Goal: Information Seeking & Learning: Learn about a topic

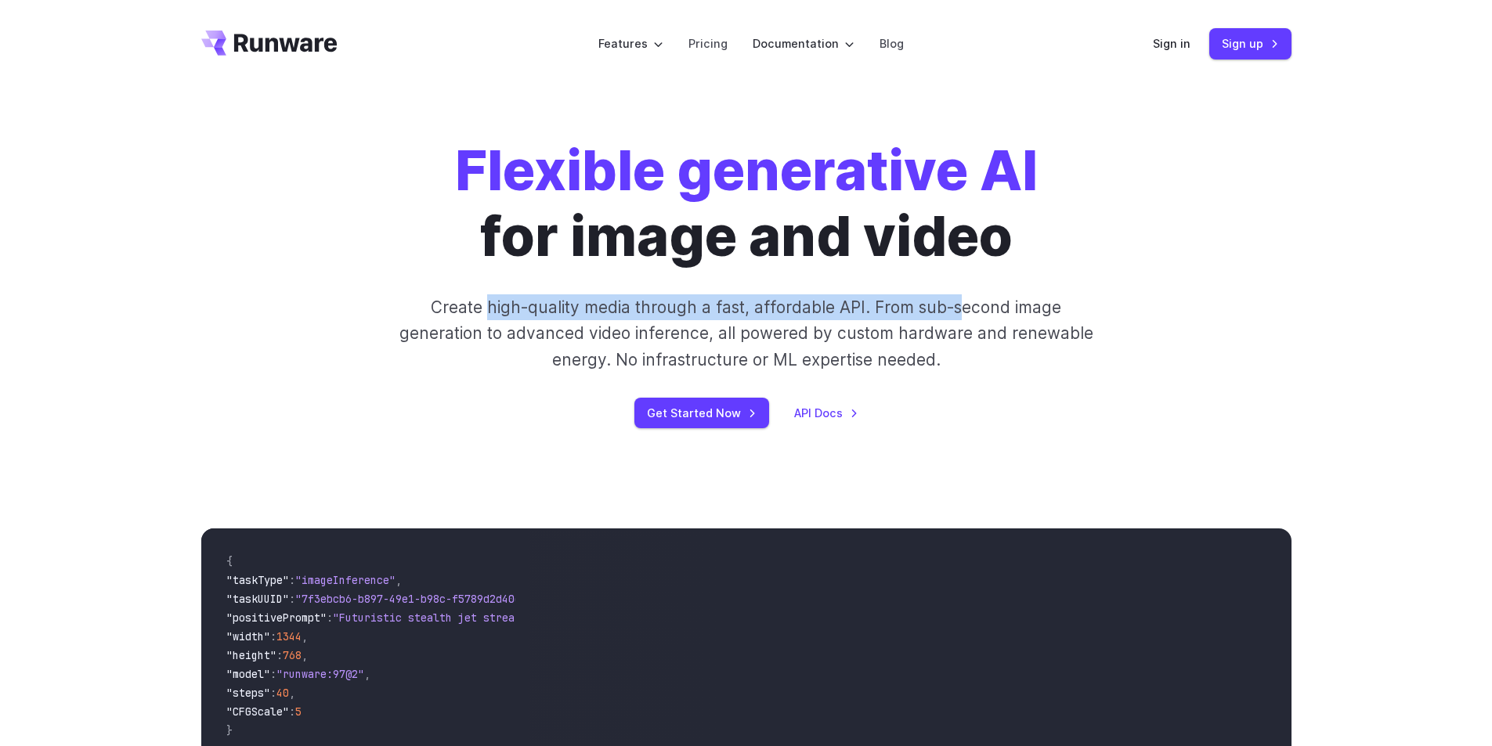
drag, startPoint x: 493, startPoint y: 312, endPoint x: 956, endPoint y: 309, distance: 462.8
click at [956, 309] on p "Create high-quality media through a fast, affordable API. From sub-second image…" at bounding box center [746, 333] width 698 height 78
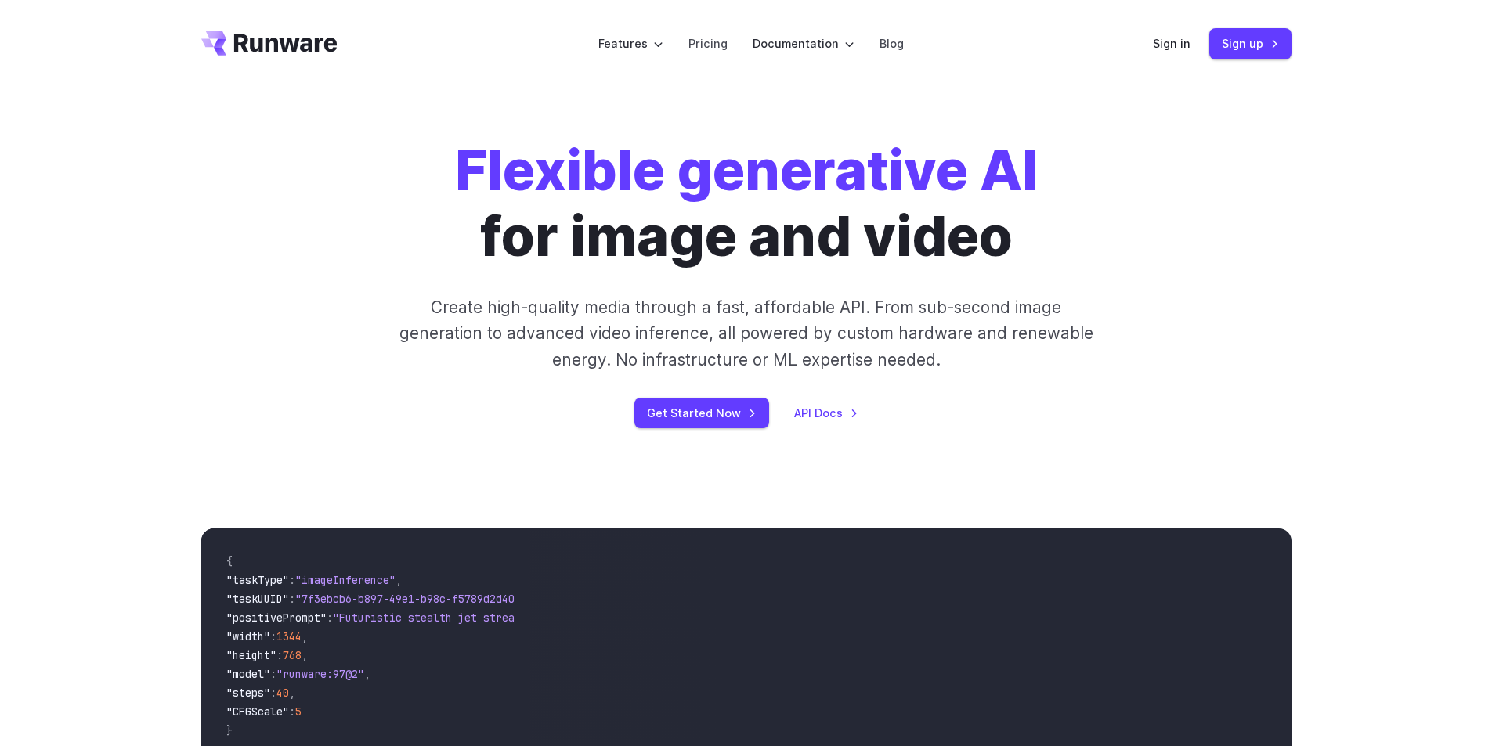
click at [722, 338] on p "Create high-quality media through a fast, affordable API. From sub-second image…" at bounding box center [746, 333] width 698 height 78
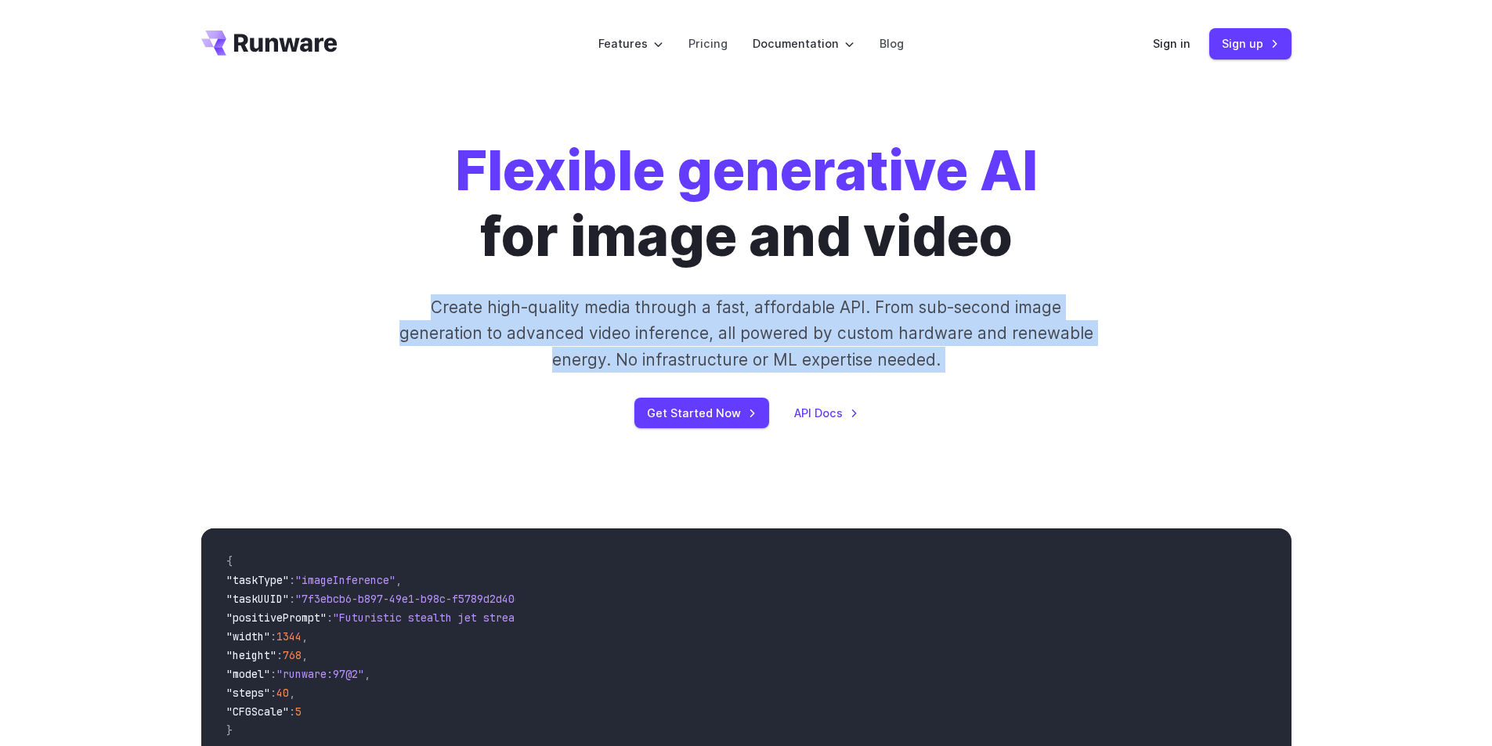
click at [722, 338] on p "Create high-quality media through a fast, affordable API. From sub-second image…" at bounding box center [746, 333] width 698 height 78
click at [881, 309] on p "Create high-quality media through a fast, affordable API. From sub-second image…" at bounding box center [746, 333] width 698 height 78
click at [933, 327] on p "Create high-quality media through a fast, affordable API. From sub-second image…" at bounding box center [746, 333] width 698 height 78
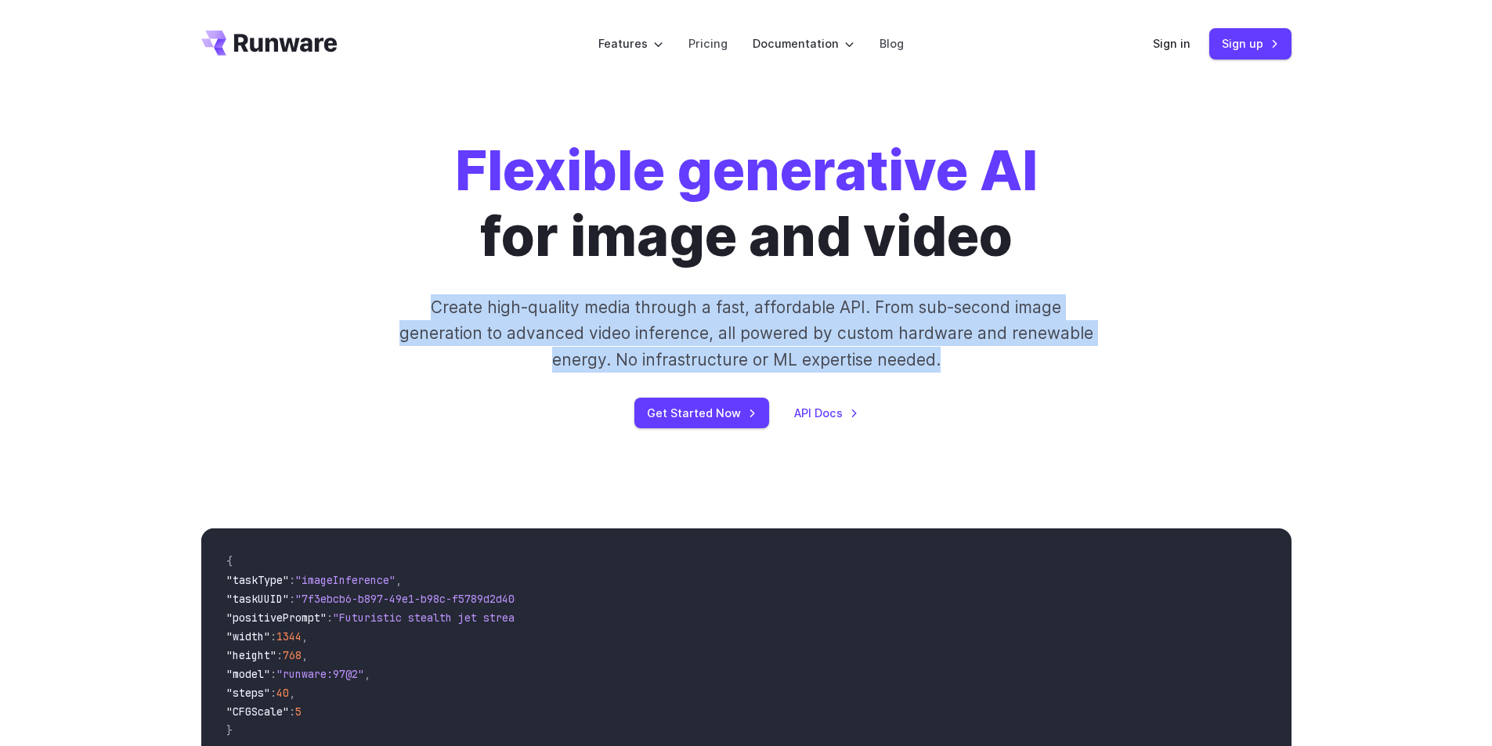
drag, startPoint x: 961, startPoint y: 366, endPoint x: 344, endPoint y: 299, distance: 620.6
click at [344, 299] on div "Flexible generative AI for image and video Create high-quality media through a …" at bounding box center [746, 283] width 872 height 290
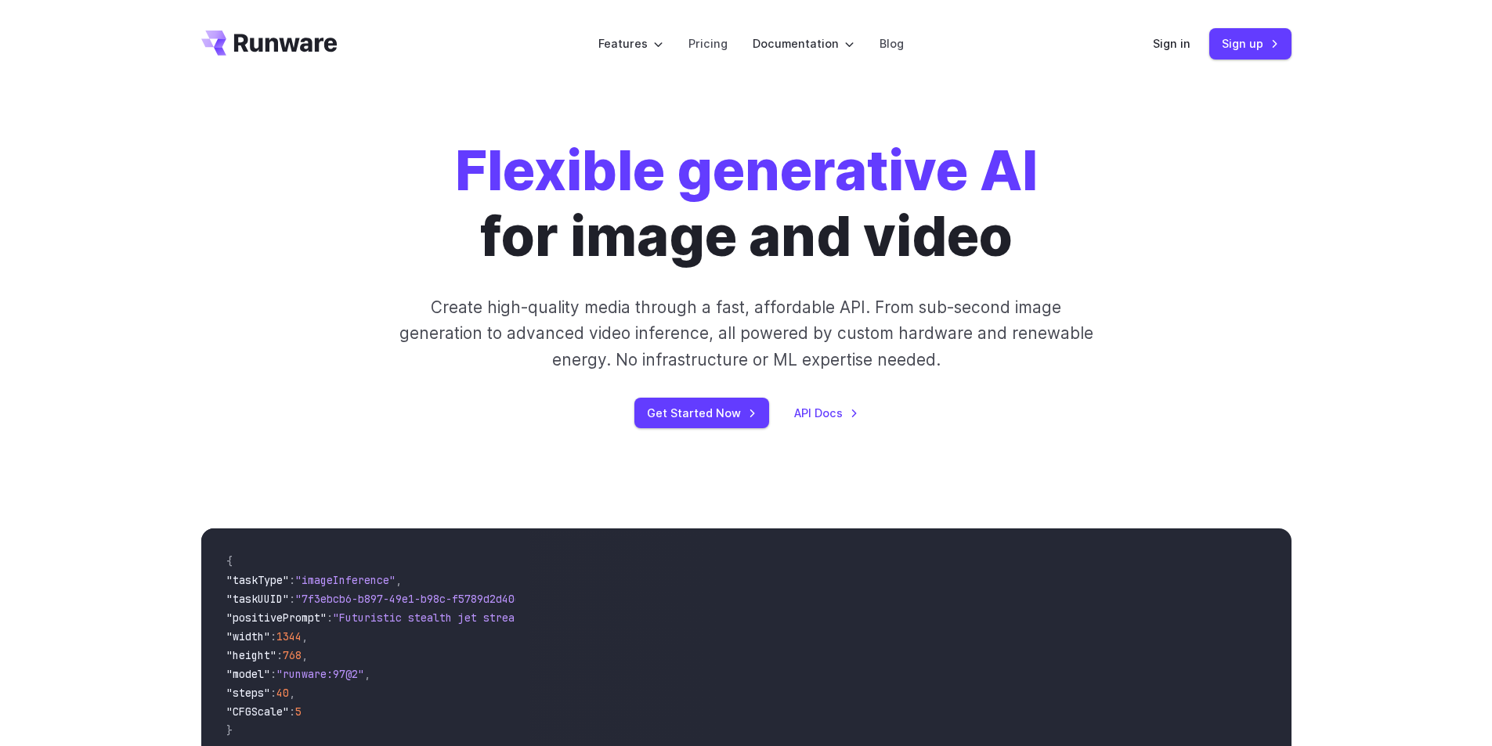
click at [473, 389] on div "Flexible generative AI for image and video Create high-quality media through a …" at bounding box center [746, 283] width 872 height 290
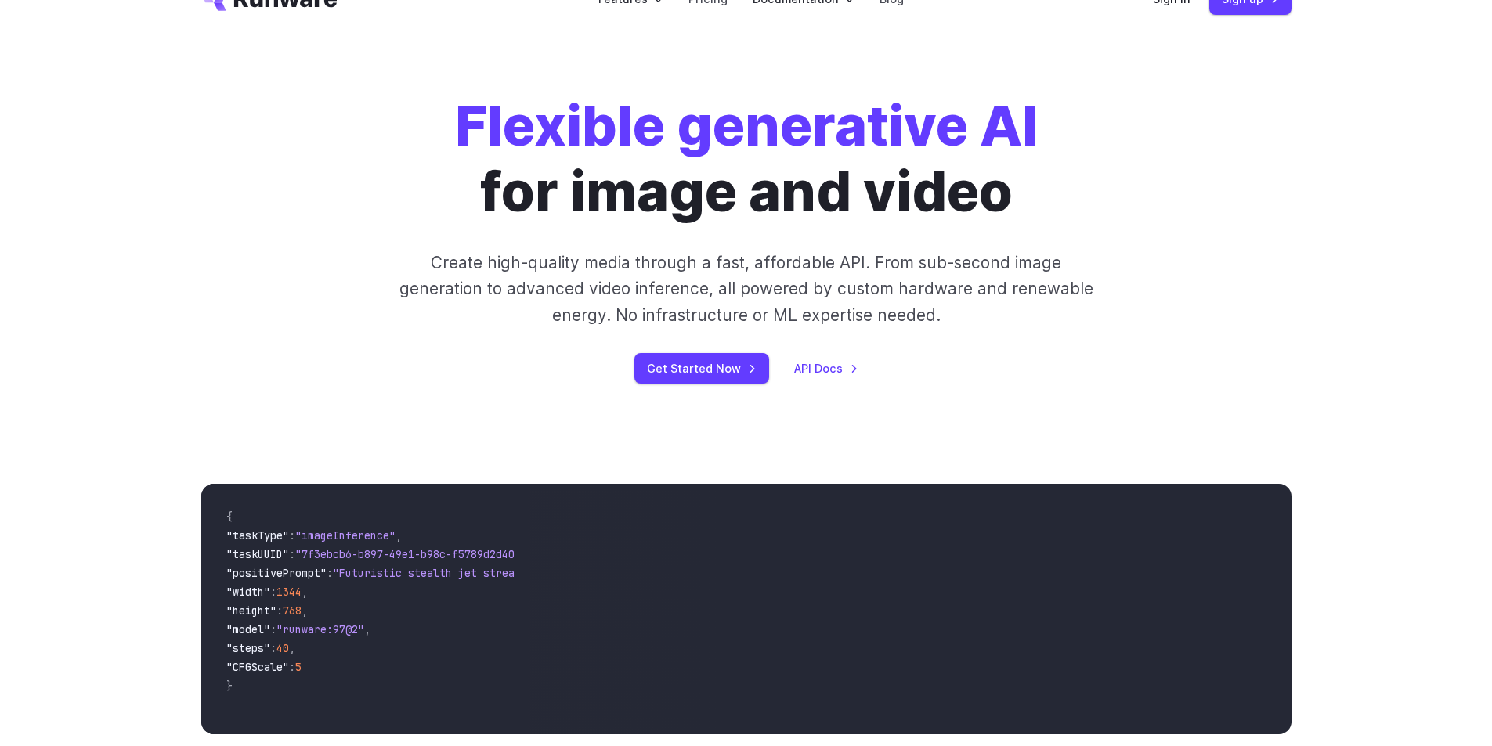
scroll to position [235, 0]
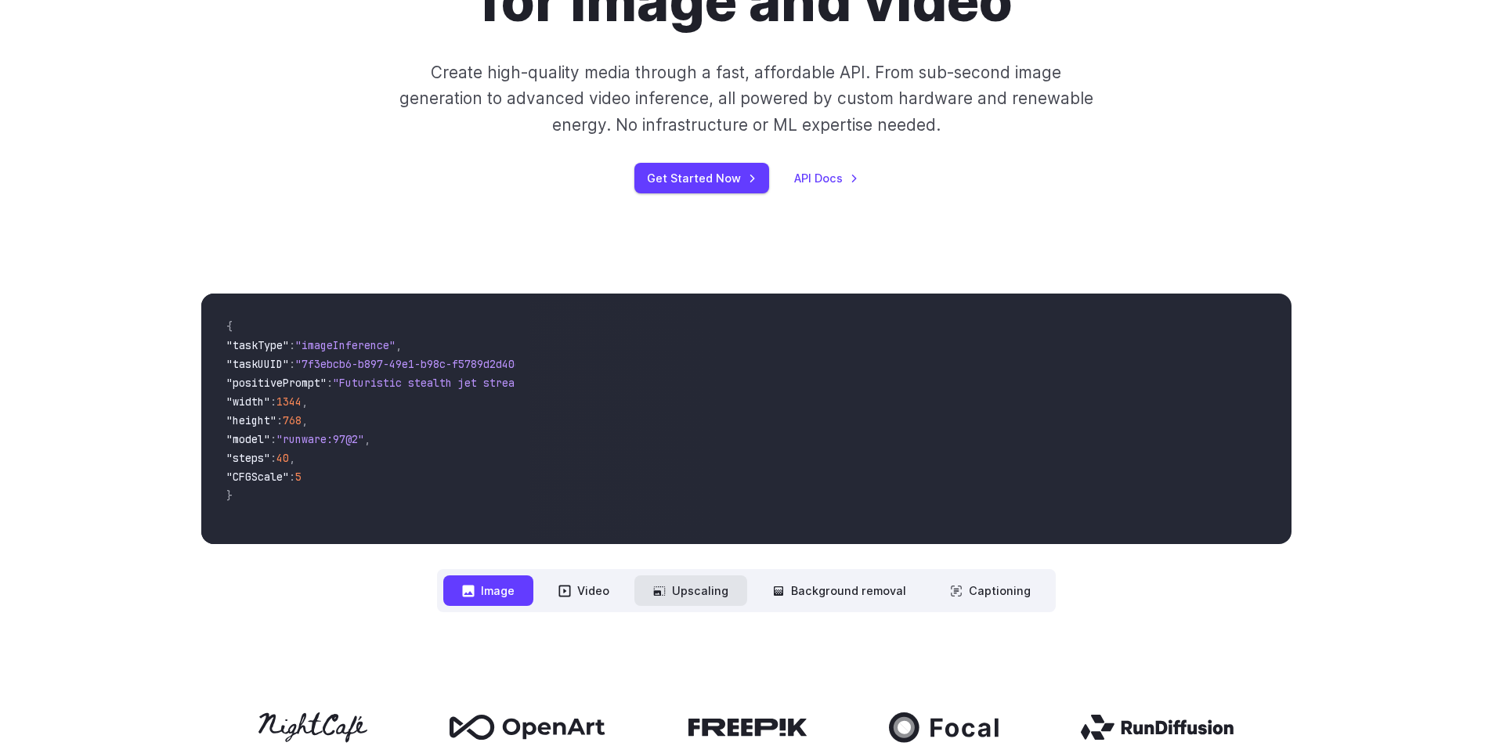
click at [707, 589] on button "Upscaling" at bounding box center [690, 591] width 113 height 31
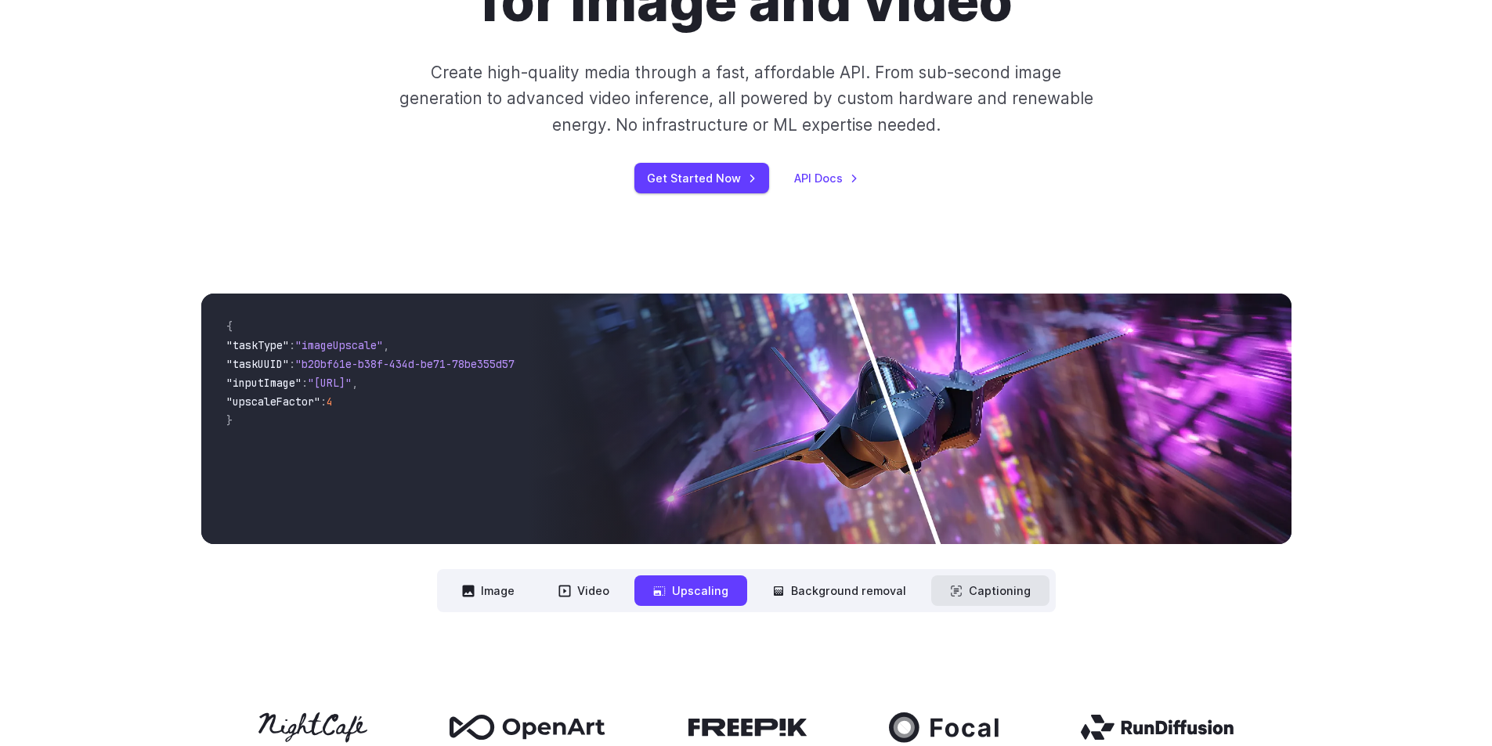
click at [988, 601] on button "Captioning" at bounding box center [990, 591] width 118 height 31
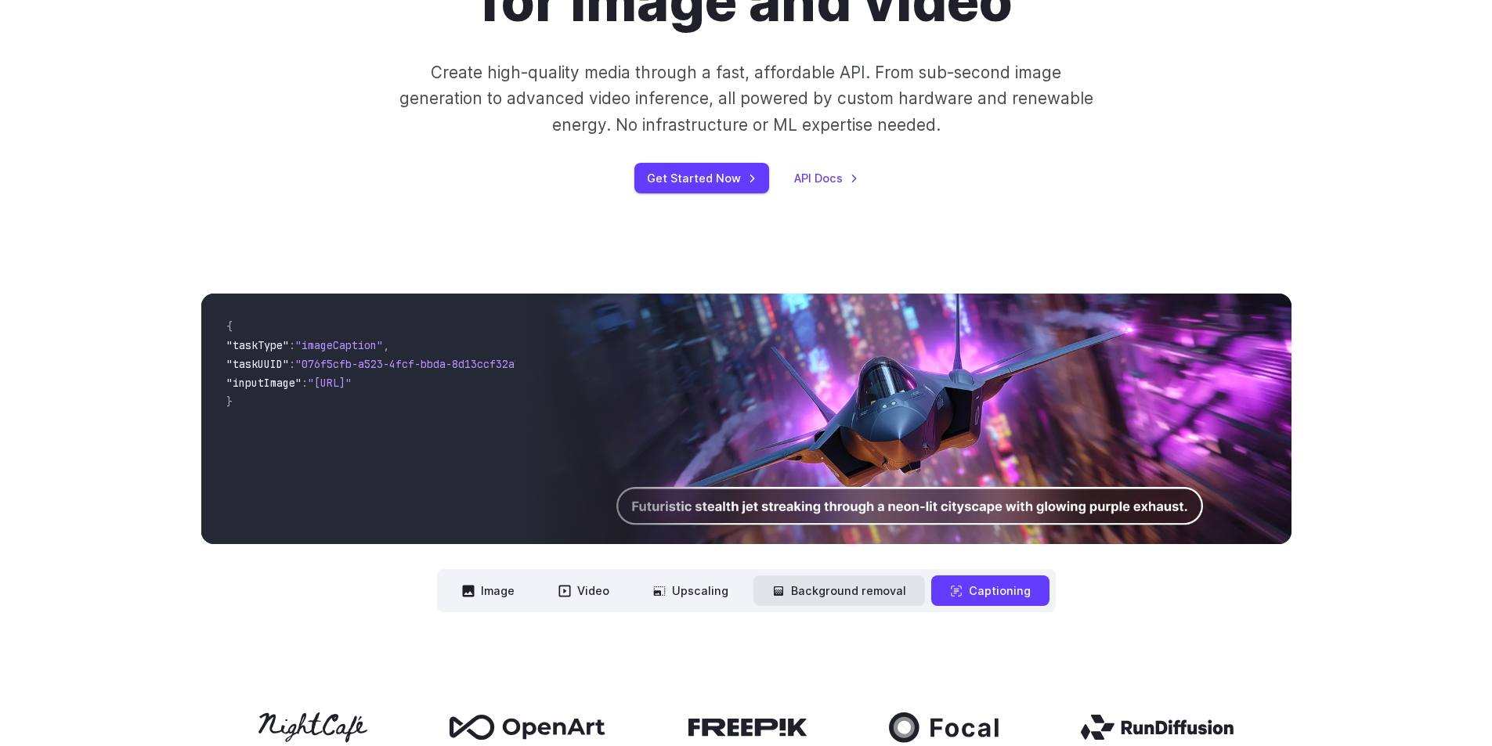
click at [882, 602] on button "Background removal" at bounding box center [838, 591] width 171 height 31
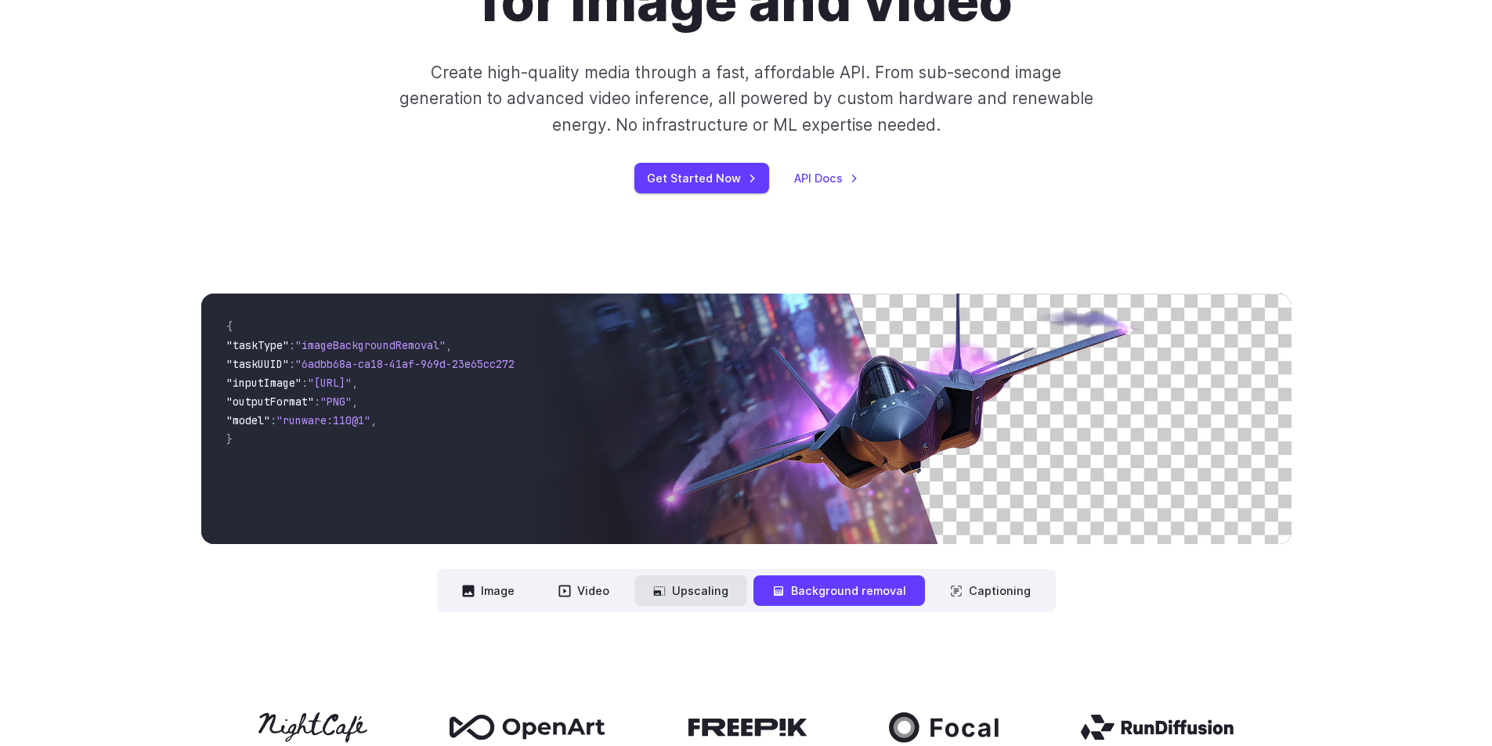
click at [714, 595] on button "Upscaling" at bounding box center [690, 591] width 113 height 31
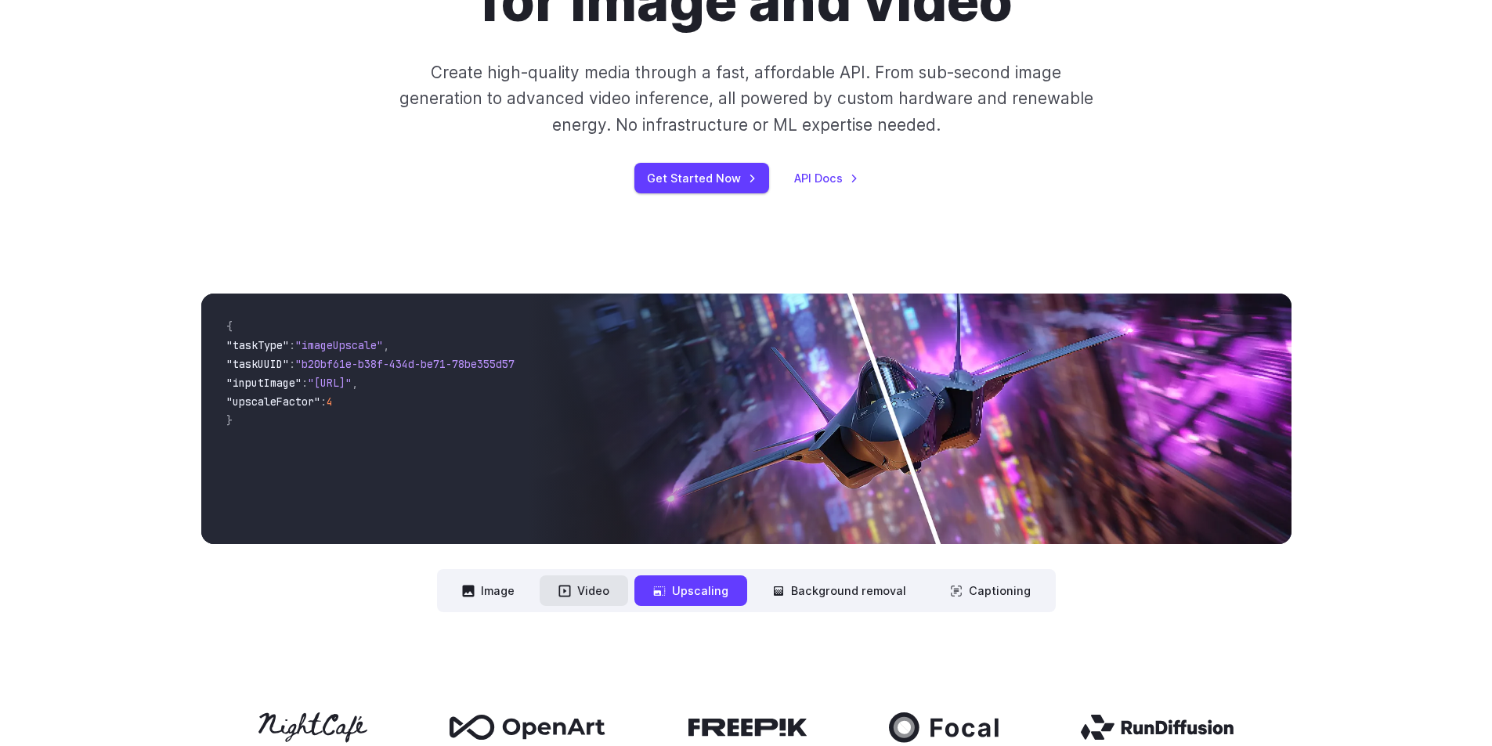
click at [578, 597] on button "Video" at bounding box center [583, 591] width 88 height 31
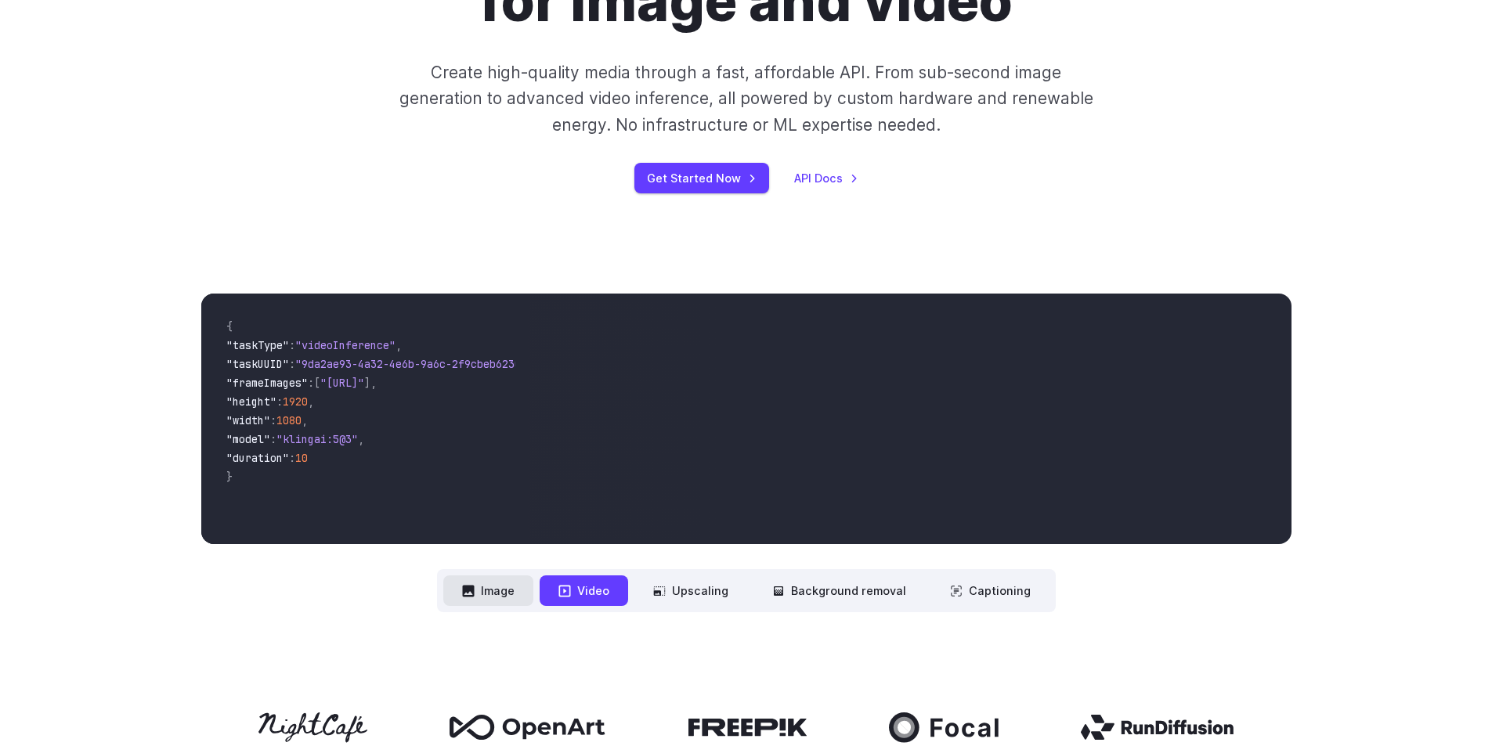
click at [485, 593] on button "Image" at bounding box center [488, 591] width 90 height 31
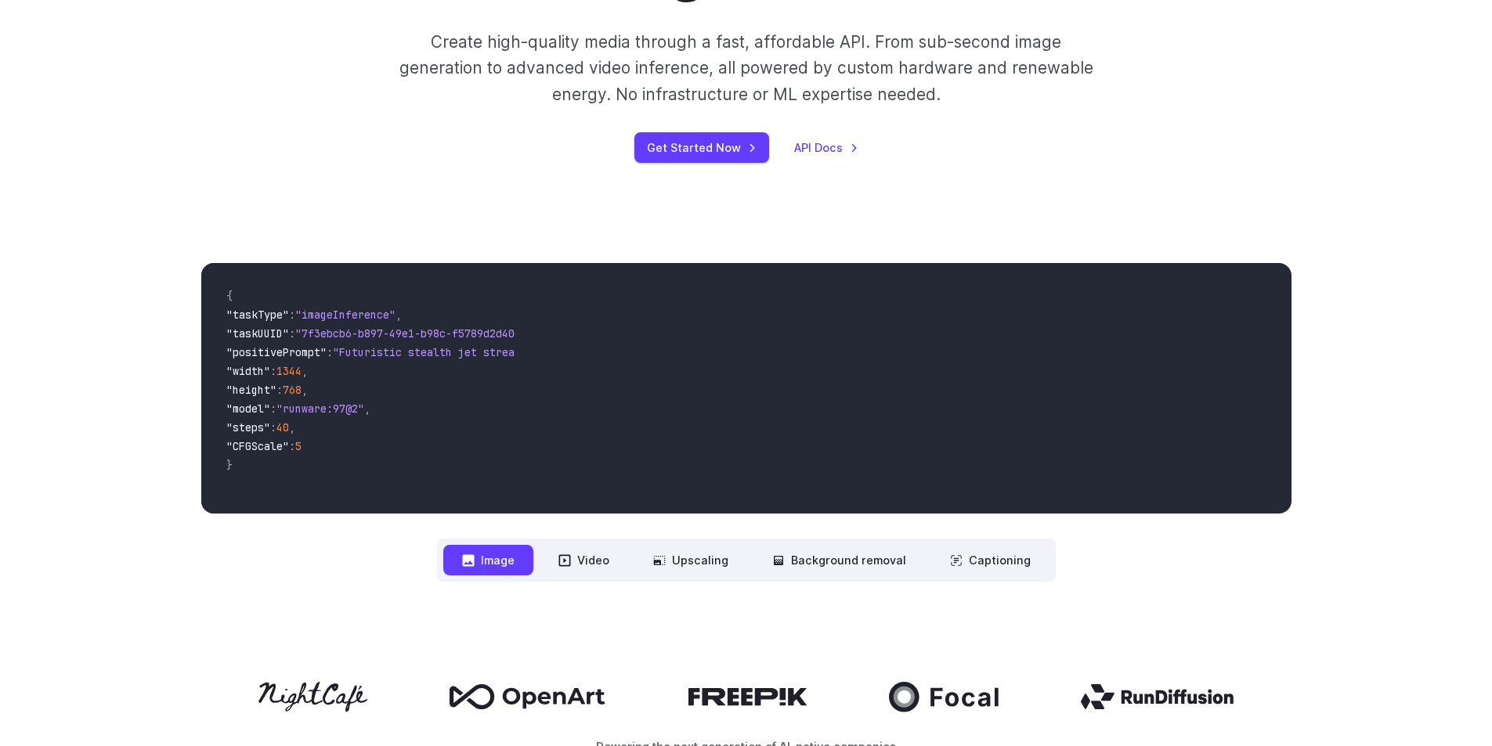
scroll to position [0, 0]
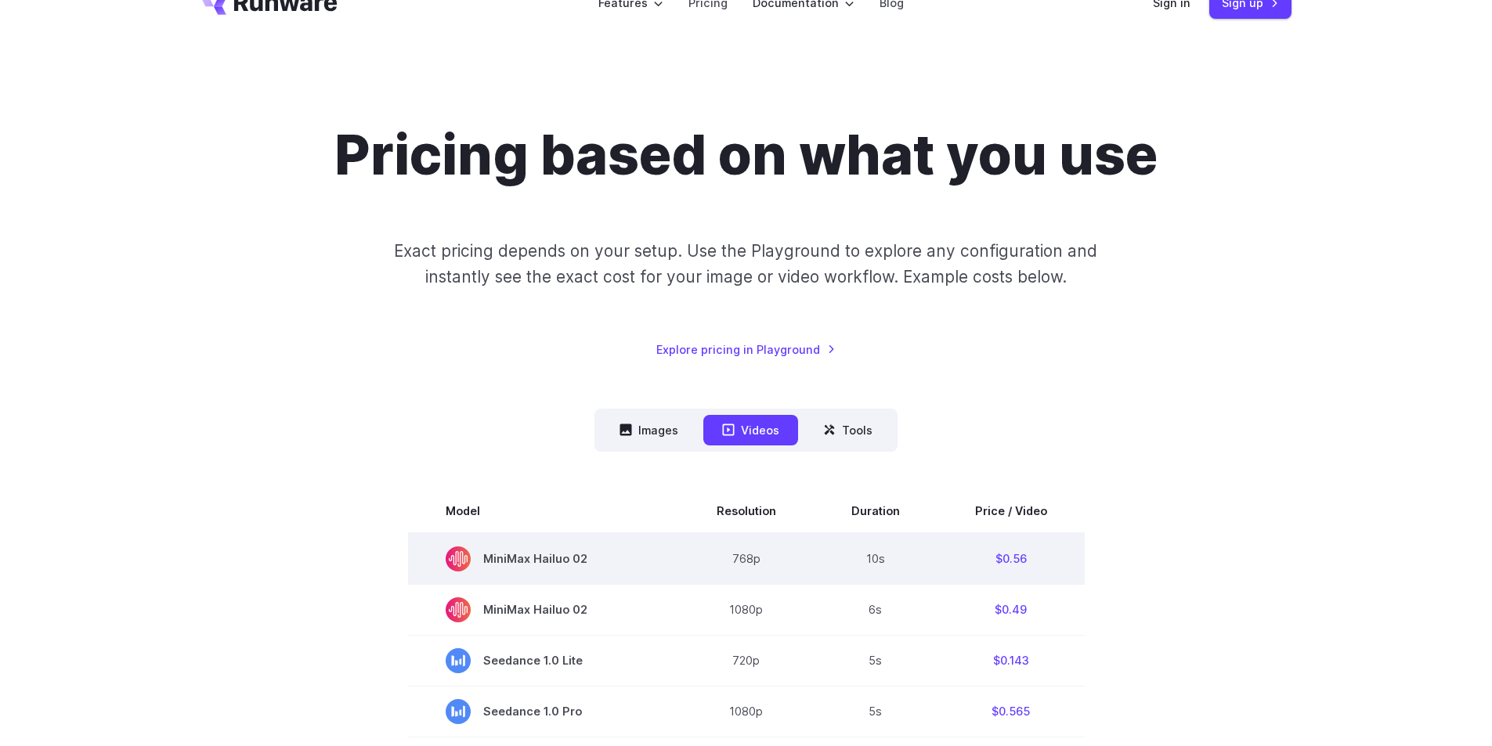
scroll to position [157, 0]
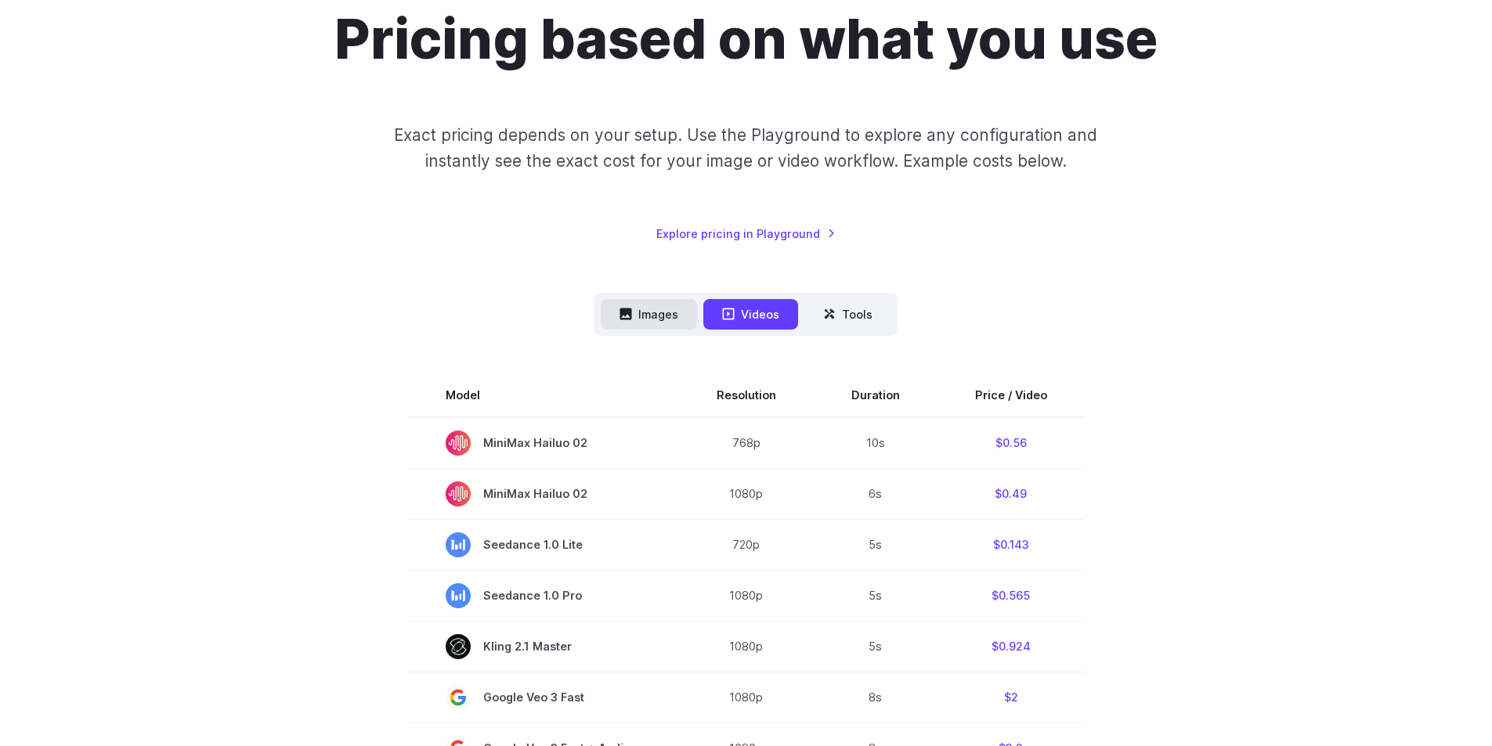
click at [622, 311] on icon at bounding box center [626, 315] width 12 height 12
click at [834, 315] on icon at bounding box center [829, 314] width 13 height 13
click at [716, 315] on button "Videos" at bounding box center [750, 314] width 95 height 31
click at [646, 312] on button "Images" at bounding box center [649, 314] width 96 height 31
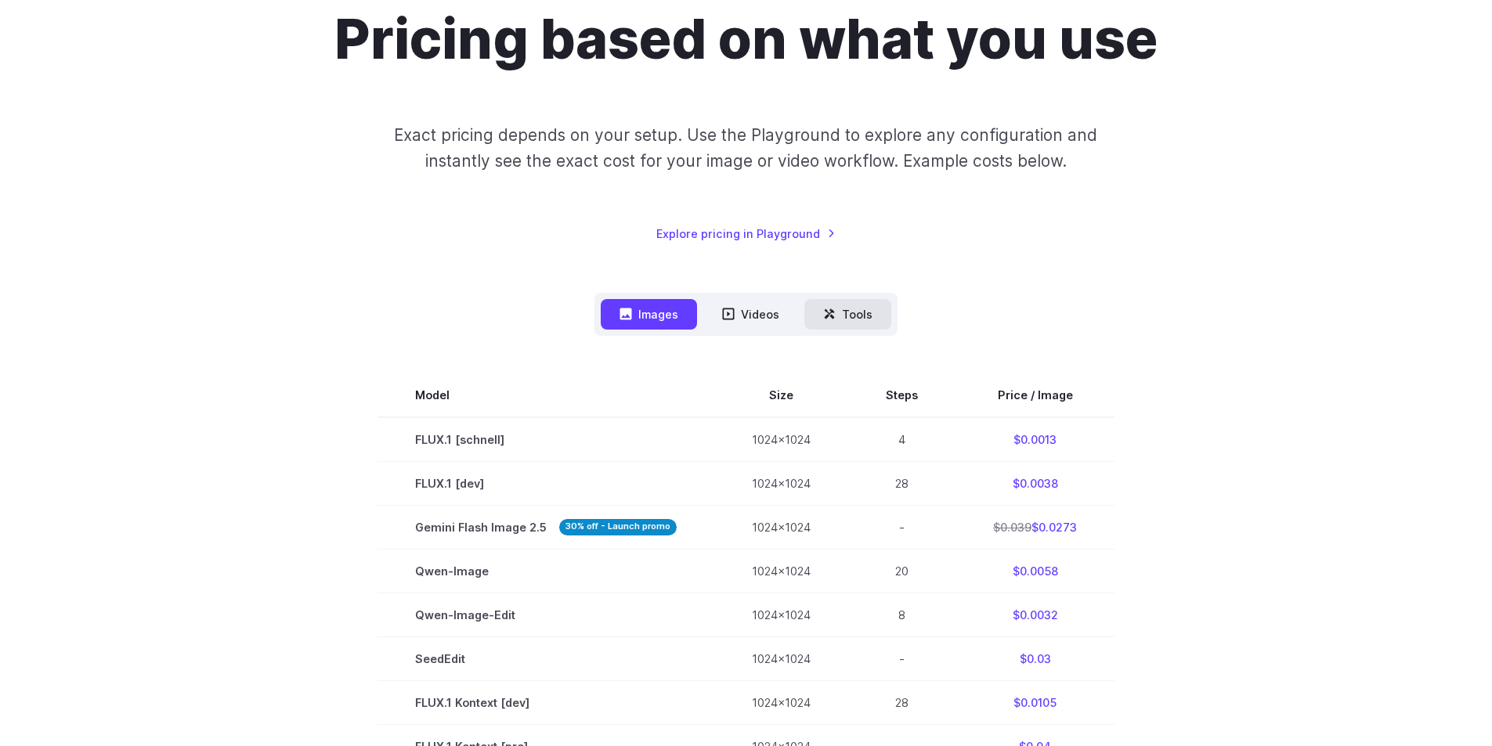
click at [875, 317] on button "Tools" at bounding box center [847, 314] width 87 height 31
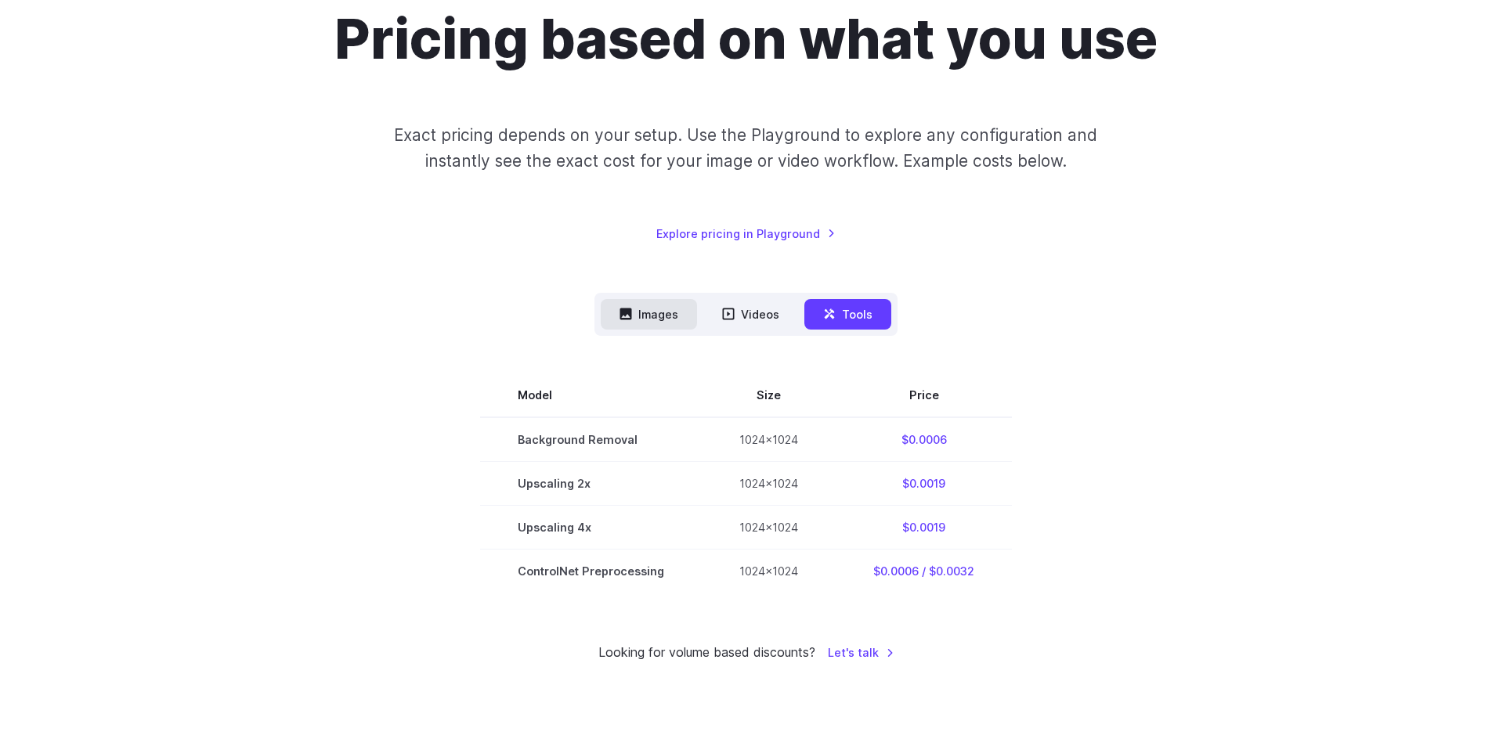
click at [646, 312] on button "Images" at bounding box center [649, 314] width 96 height 31
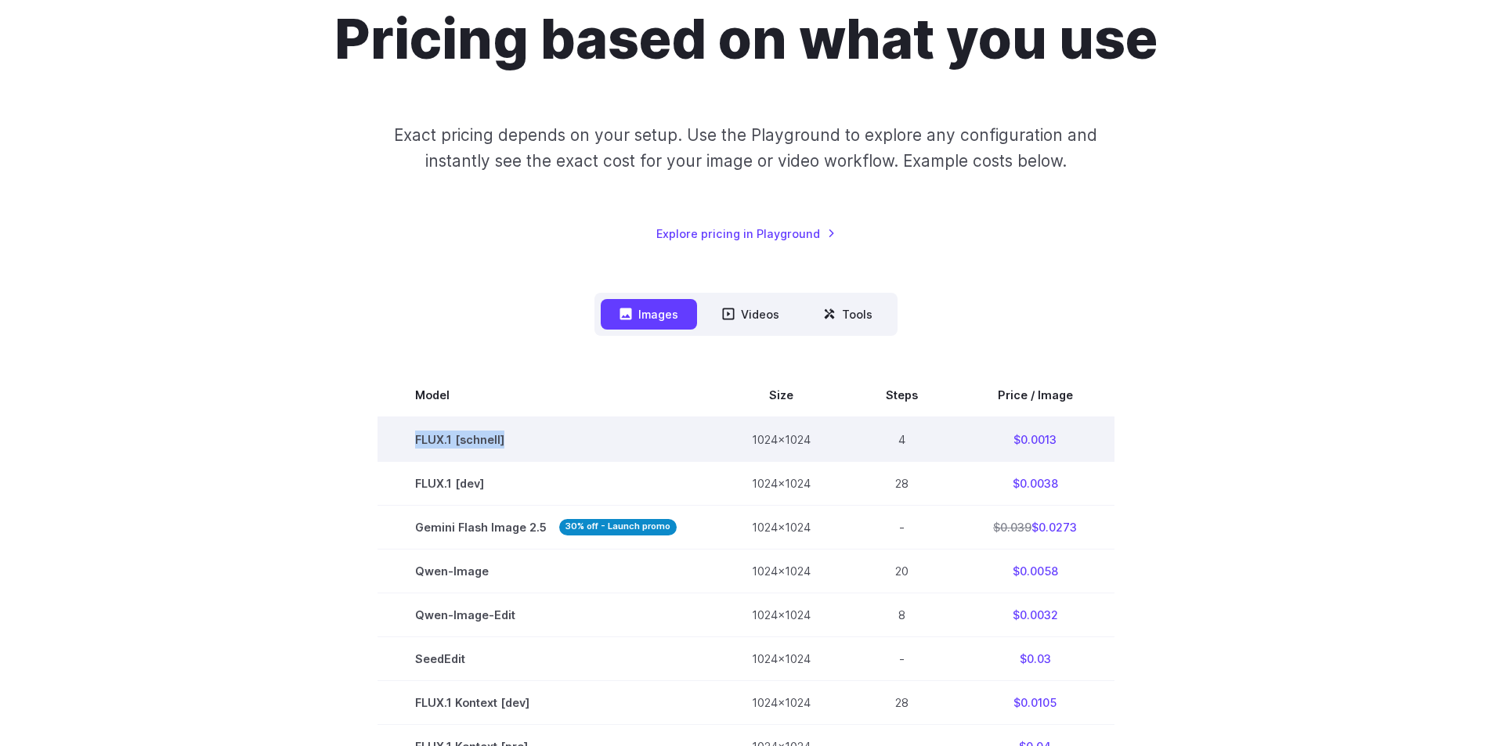
drag, startPoint x: 516, startPoint y: 438, endPoint x: 397, endPoint y: 446, distance: 119.2
click at [397, 446] on td "FLUX.1 [schnell]" at bounding box center [545, 439] width 337 height 45
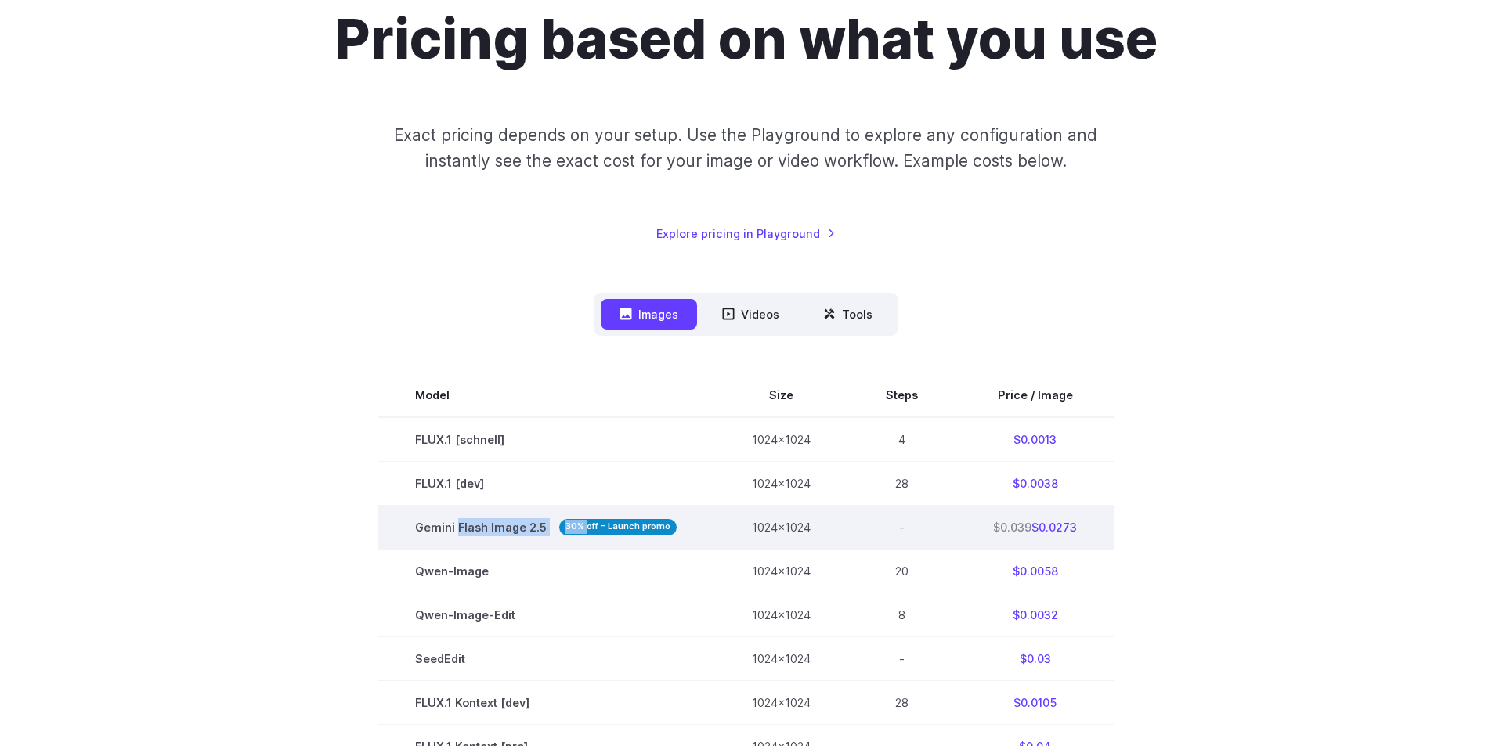
drag, startPoint x: 460, startPoint y: 525, endPoint x: 586, endPoint y: 525, distance: 125.3
click at [586, 525] on span "Gemini Flash Image 2.5 30% off - Launch promo" at bounding box center [546, 527] width 262 height 18
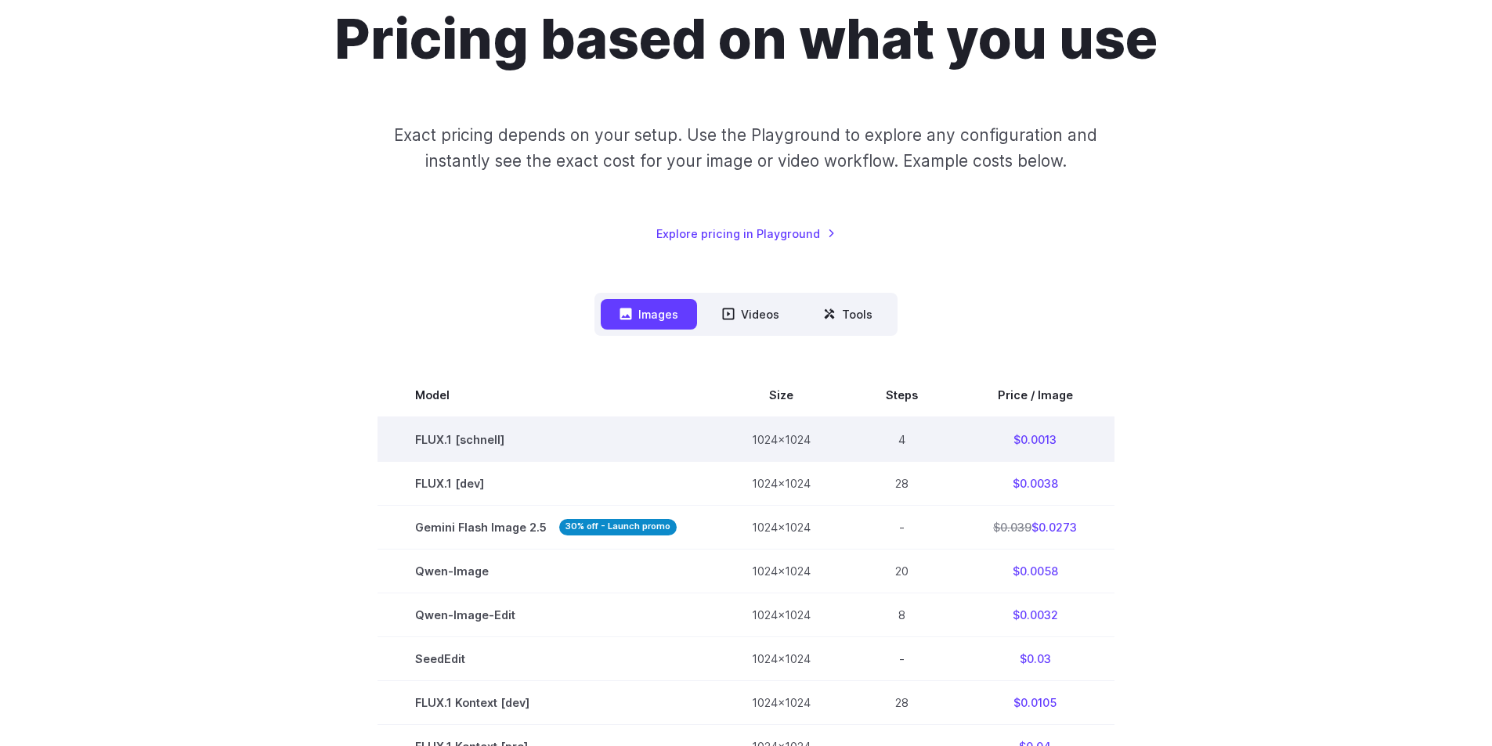
click at [1035, 441] on td "$0.0013" at bounding box center [1034, 439] width 159 height 45
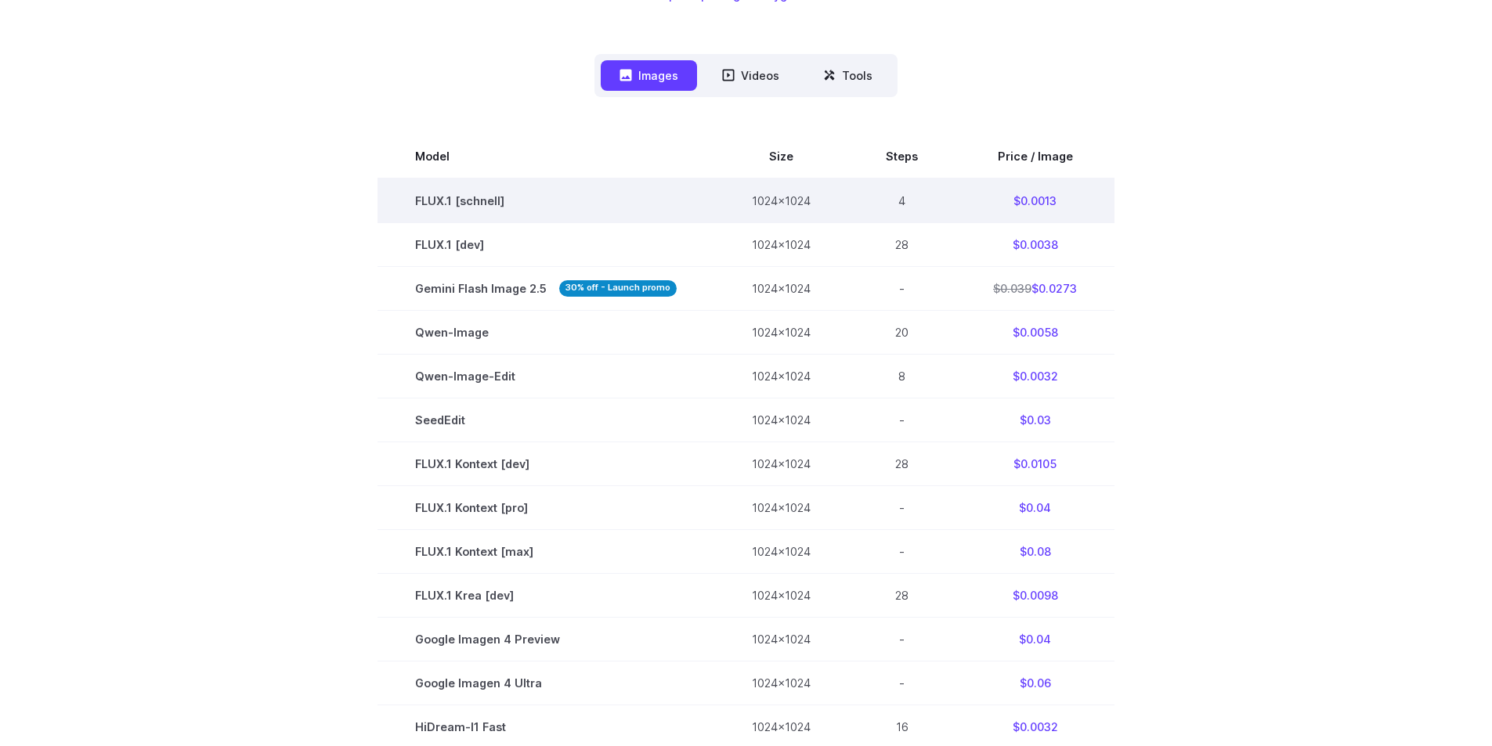
scroll to position [392, 0]
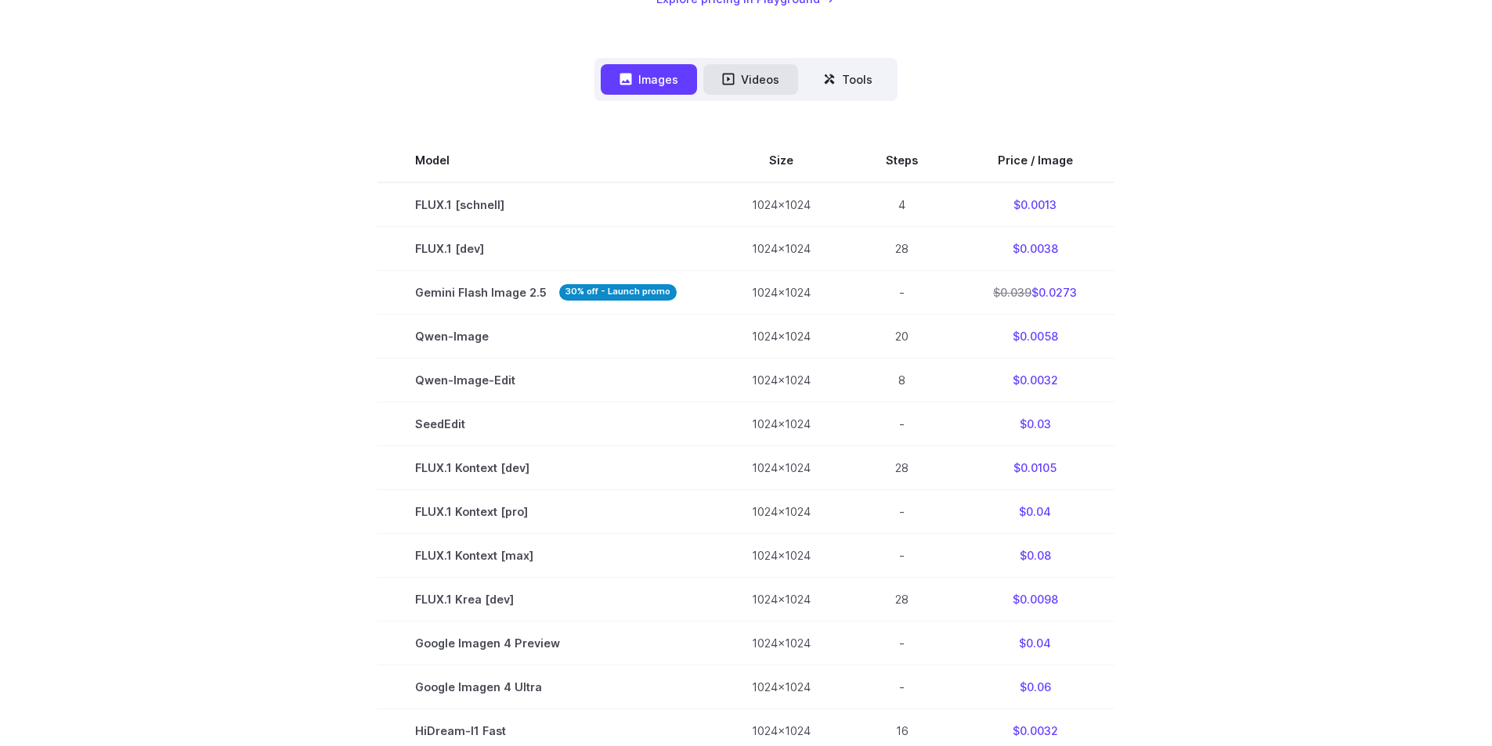
click at [774, 86] on button "Videos" at bounding box center [750, 79] width 95 height 31
